Goal: Information Seeking & Learning: Learn about a topic

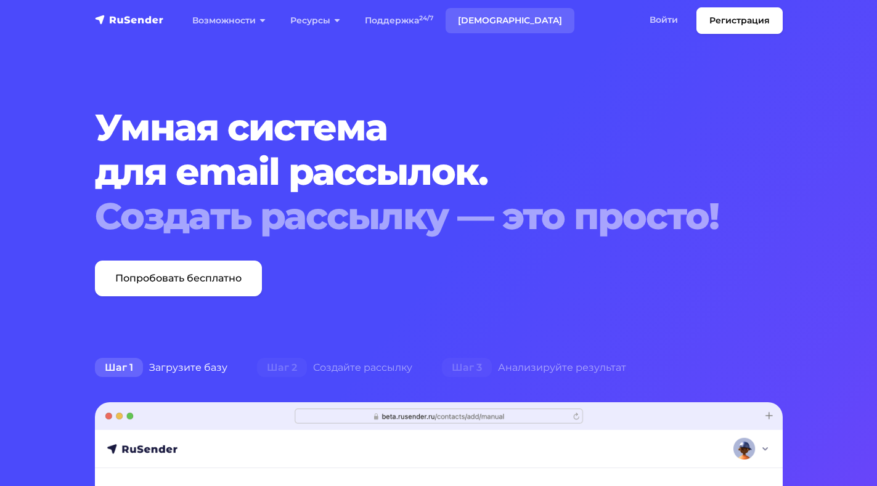
click at [474, 26] on link "[DEMOGRAPHIC_DATA]" at bounding box center [510, 20] width 129 height 25
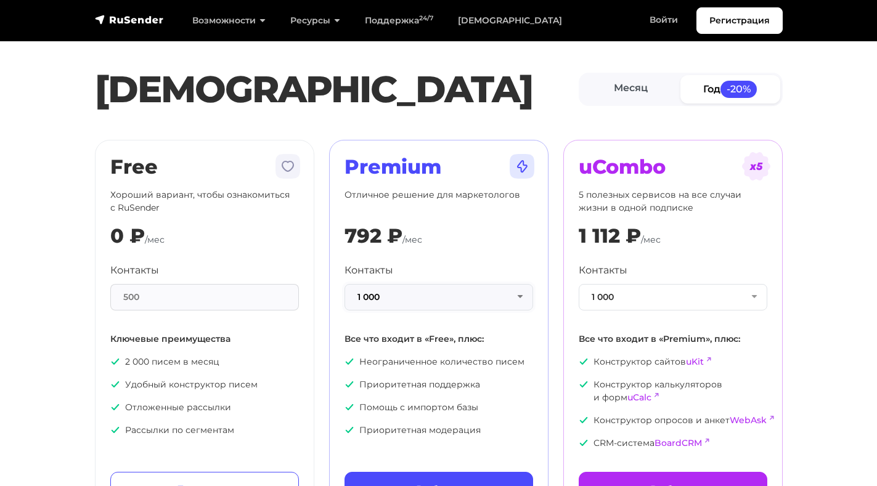
click at [392, 298] on button "1 000" at bounding box center [438, 297] width 189 height 26
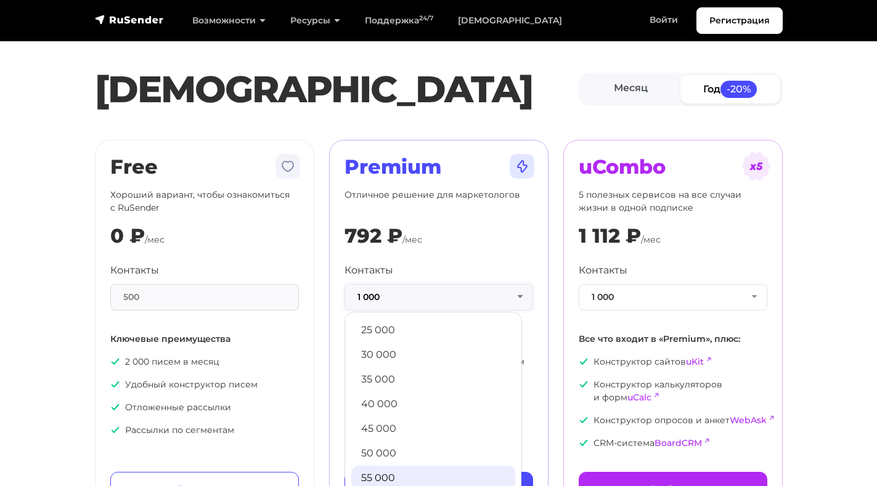
scroll to position [246, 0]
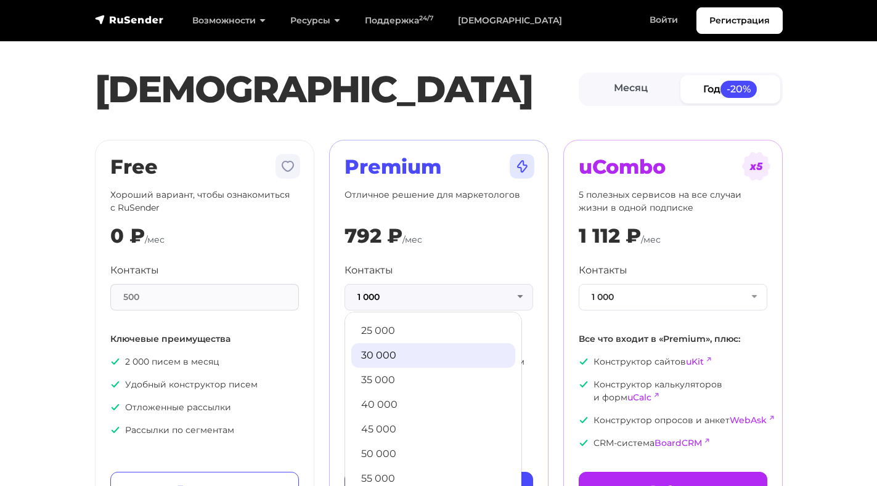
click at [379, 361] on link "30 000" at bounding box center [433, 355] width 164 height 25
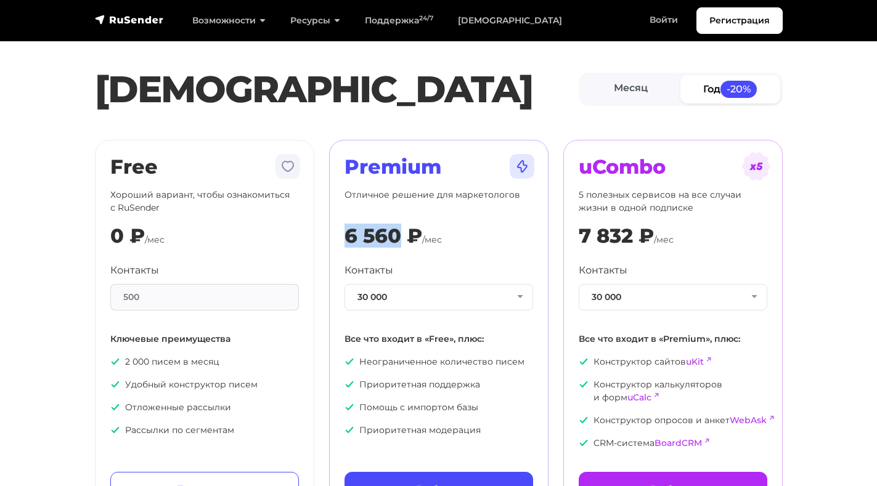
drag, startPoint x: 349, startPoint y: 235, endPoint x: 400, endPoint y: 238, distance: 51.2
click at [400, 238] on div "6 560 ₽" at bounding box center [383, 235] width 78 height 23
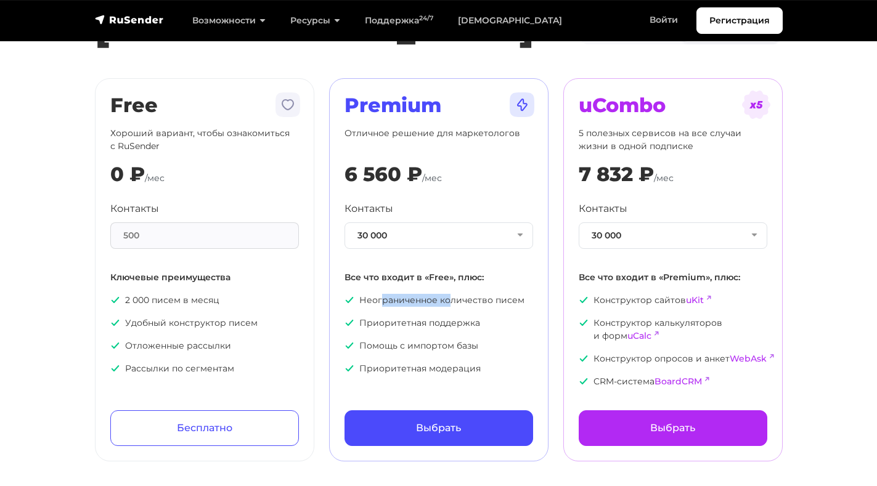
drag, startPoint x: 417, startPoint y: 294, endPoint x: 463, endPoint y: 296, distance: 46.3
click at [463, 296] on p "Неограниченное количество писем" at bounding box center [438, 300] width 189 height 13
drag, startPoint x: 463, startPoint y: 296, endPoint x: 394, endPoint y: 298, distance: 69.0
click at [394, 298] on p "Неограниченное количество писем" at bounding box center [438, 300] width 189 height 13
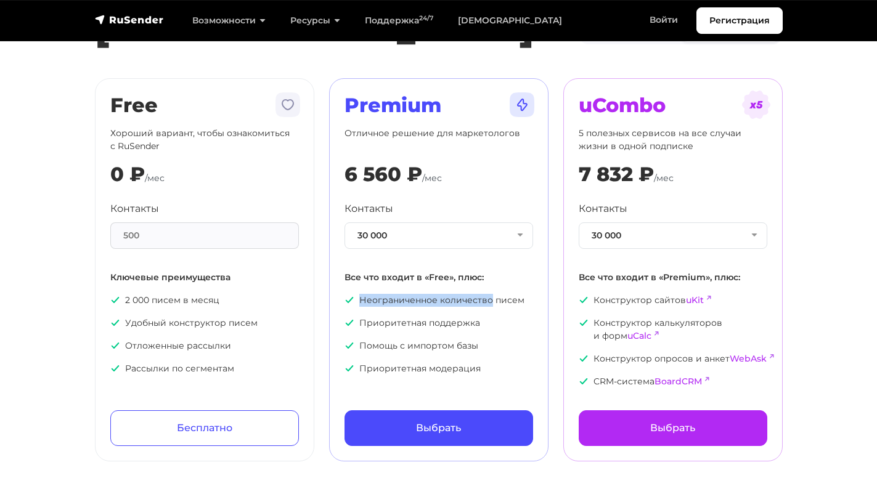
click at [394, 298] on p "Неограниченное количество писем" at bounding box center [438, 300] width 189 height 13
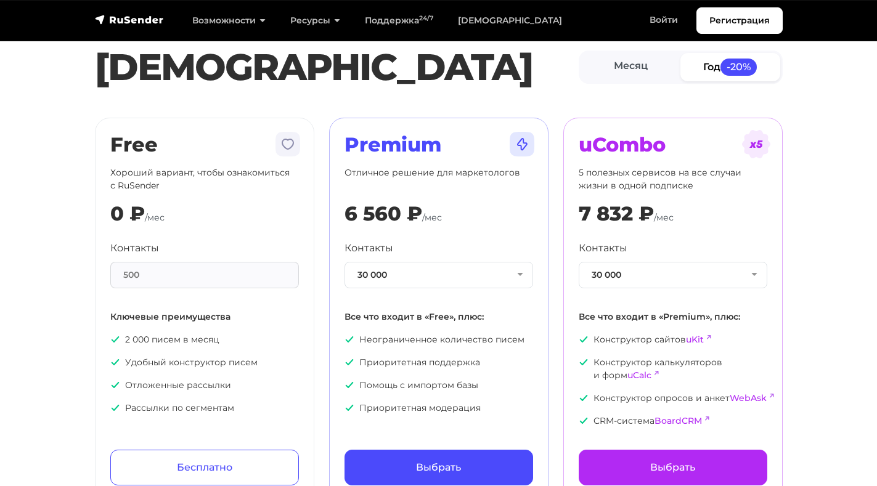
scroll to position [0, 0]
